Goal: Obtain resource: Obtain resource

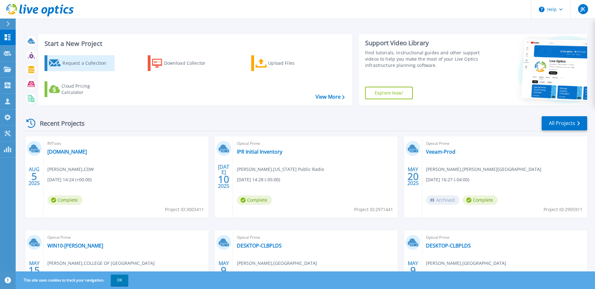
click at [90, 67] on div "Request a Collection" at bounding box center [87, 63] width 50 height 13
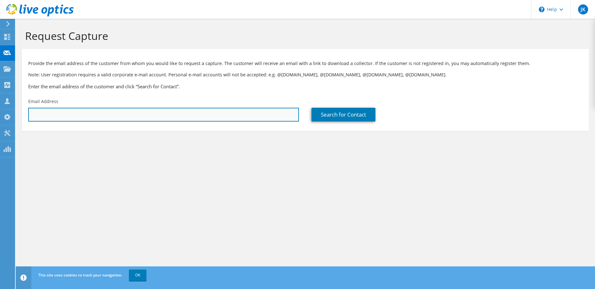
click at [56, 115] on input "text" at bounding box center [163, 115] width 271 height 14
paste input "bruffy.1@osu.edu"
type input "bruffy.1@osu.edu"
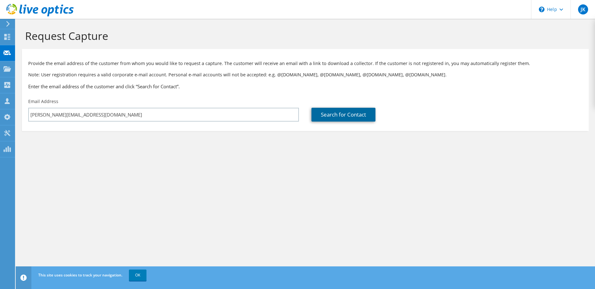
click at [325, 116] on link "Search for Contact" at bounding box center [344, 115] width 64 height 14
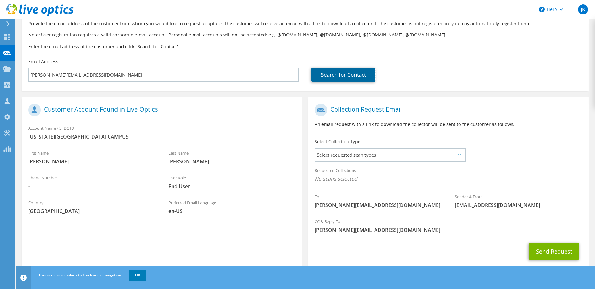
scroll to position [55, 0]
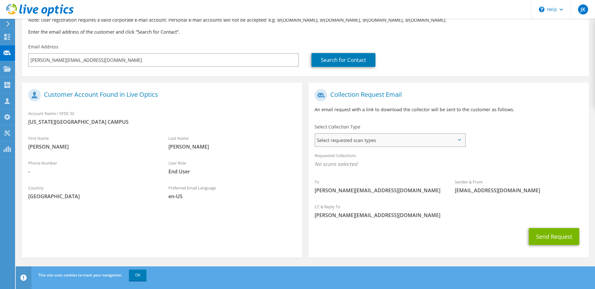
click at [353, 144] on span "Select requested scan types" at bounding box center [389, 140] width 149 height 13
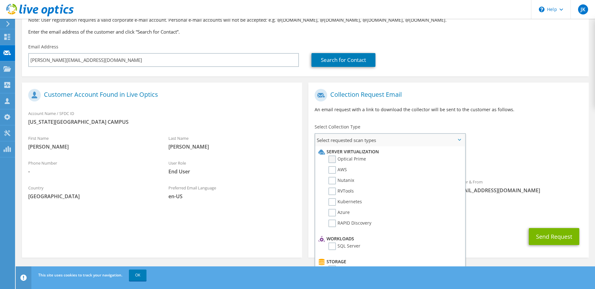
click at [333, 158] on label "Optical Prime" at bounding box center [348, 159] width 38 height 8
click at [0, 0] on input "Optical Prime" at bounding box center [0, 0] width 0 height 0
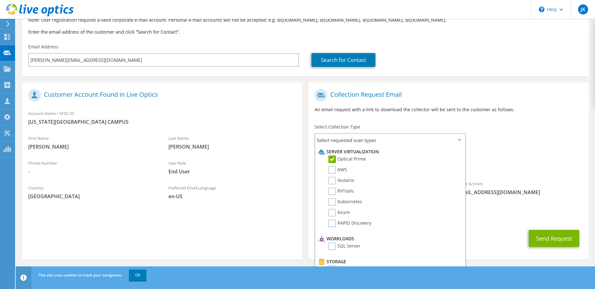
click at [294, 162] on div "User Role End User" at bounding box center [232, 167] width 140 height 22
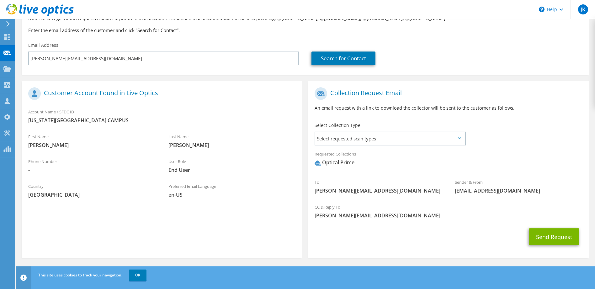
scroll to position [56, 0]
click at [560, 236] on button "Send Request" at bounding box center [554, 236] width 51 height 17
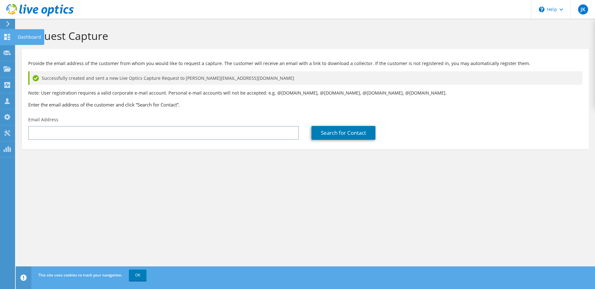
click at [8, 34] on use at bounding box center [7, 37] width 6 height 6
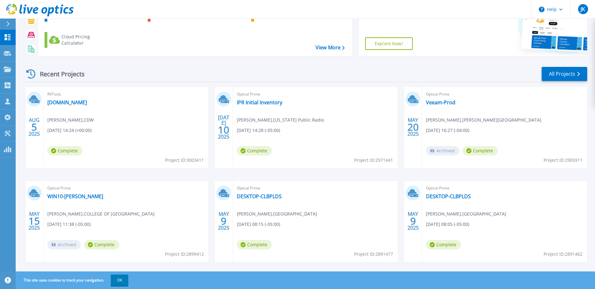
scroll to position [59, 0]
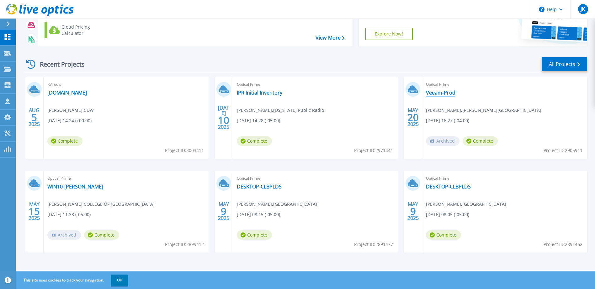
click at [434, 93] on link "Veeam-Prod" at bounding box center [440, 92] width 29 height 6
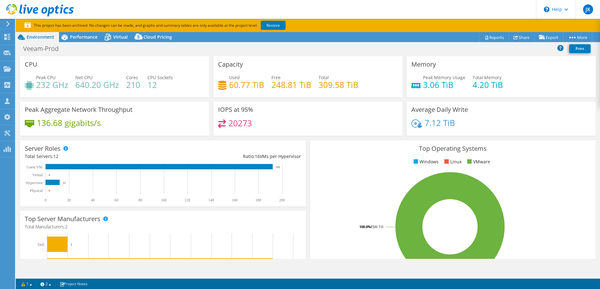
select select "USD"
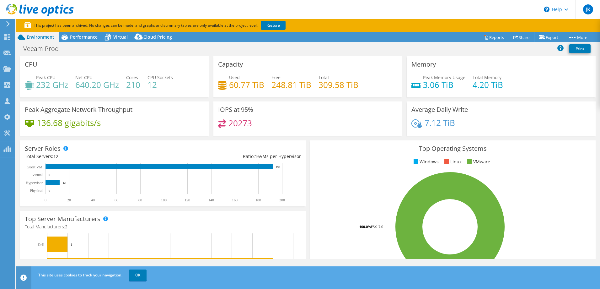
drag, startPoint x: 66, startPoint y: 85, endPoint x: 72, endPoint y: 85, distance: 6.0
click at [70, 85] on div "Peak CPU 232 GHz Net CPU 640.20 GHz Cores 210 CPU Sockets 12" at bounding box center [114, 84] width 179 height 20
drag, startPoint x: 75, startPoint y: 85, endPoint x: 104, endPoint y: 84, distance: 28.6
click at [104, 84] on h4 "640.20 GHz" at bounding box center [97, 84] width 44 height 7
drag, startPoint x: 37, startPoint y: 87, endPoint x: 64, endPoint y: 85, distance: 27.3
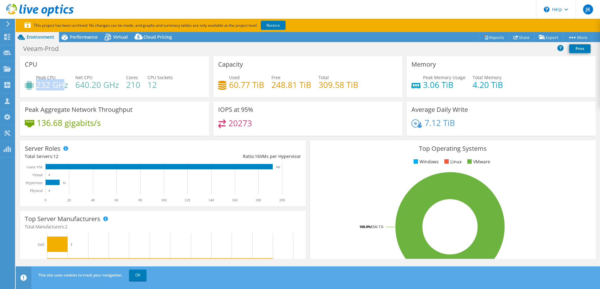
click at [64, 85] on h4 "232 GHz" at bounding box center [52, 84] width 32 height 7
drag, startPoint x: 468, startPoint y: 83, endPoint x: 493, endPoint y: 83, distance: 24.5
click at [493, 83] on div "Peak Memory Usage 3.06 TiB Total Memory 4.20 TiB" at bounding box center [500, 84] width 179 height 20
click at [419, 83] on div "Peak Memory Usage 3.06 TiB" at bounding box center [438, 81] width 54 height 14
drag, startPoint x: 419, startPoint y: 83, endPoint x: 441, endPoint y: 85, distance: 21.8
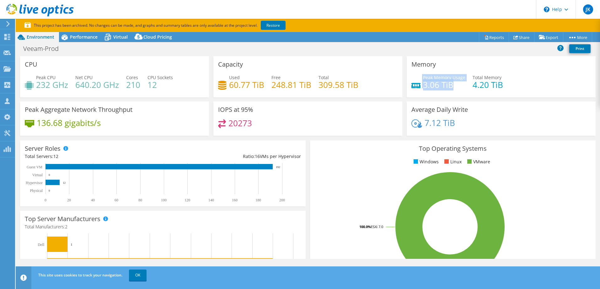
click at [441, 85] on div "Peak Memory Usage 3.06 TiB" at bounding box center [438, 81] width 54 height 14
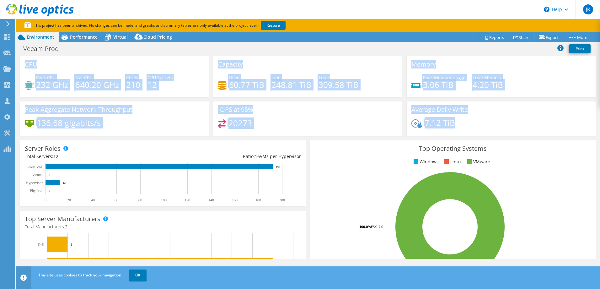
drag, startPoint x: 25, startPoint y: 62, endPoint x: 489, endPoint y: 136, distance: 469.5
click at [489, 136] on div "CPU Peak CPU 232 GHz Net CPU 640.20 GHz Cores 210 CPU Sockets 12 Capacity Used …" at bounding box center [308, 97] width 580 height 83
click at [251, 136] on div "IOPS at 95% 20273" at bounding box center [307, 120] width 193 height 38
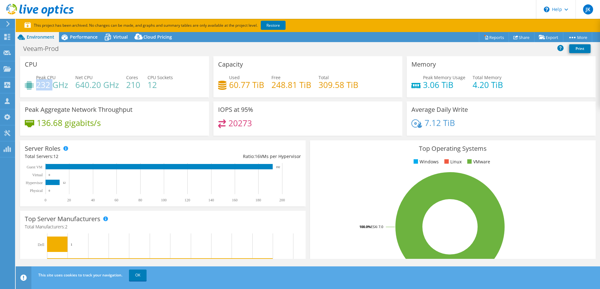
drag, startPoint x: 37, startPoint y: 88, endPoint x: 55, endPoint y: 85, distance: 17.8
click at [55, 85] on h4 "232 GHz" at bounding box center [52, 84] width 32 height 7
click at [115, 38] on span "Virtual" at bounding box center [120, 37] width 14 height 6
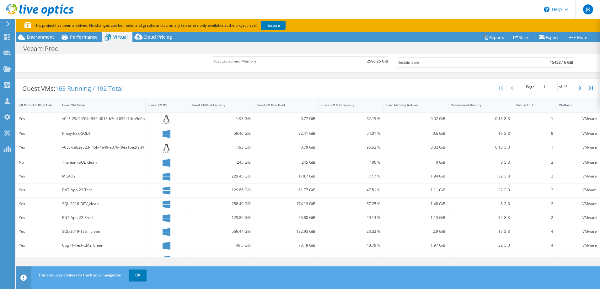
scroll to position [101, 0]
click at [272, 102] on div "Guest VM Disk Used" at bounding box center [282, 103] width 51 height 4
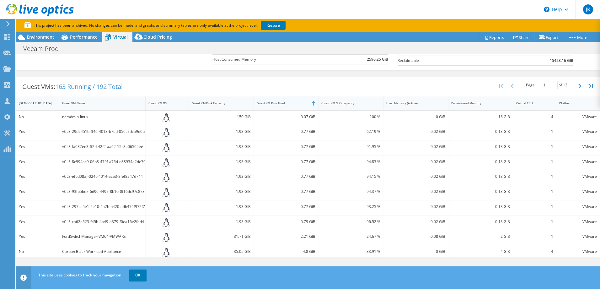
click at [272, 100] on div "Guest VM Disk Used" at bounding box center [282, 103] width 57 height 10
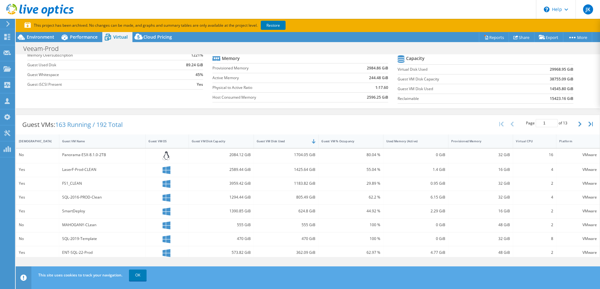
scroll to position [70, 0]
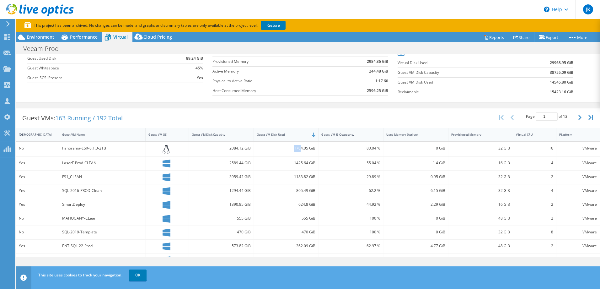
drag, startPoint x: 298, startPoint y: 150, endPoint x: 291, endPoint y: 148, distance: 7.8
click at [291, 148] on div "1704.05 GiB" at bounding box center [286, 148] width 59 height 7
click at [292, 149] on div "1704.05 GiB" at bounding box center [286, 148] width 59 height 7
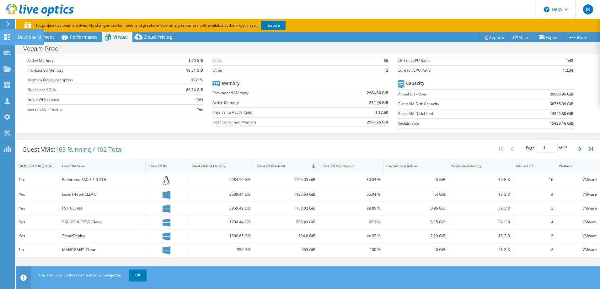
click at [6, 41] on div at bounding box center [7, 37] width 8 height 7
